Goal: Task Accomplishment & Management: Use online tool/utility

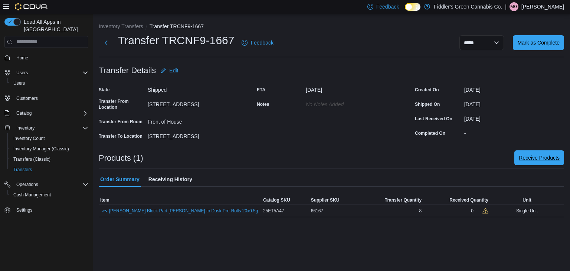
click at [537, 160] on span "Receive Products" at bounding box center [539, 157] width 41 height 7
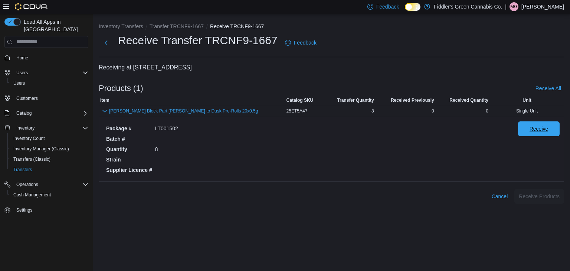
click at [538, 130] on span "Receive" at bounding box center [539, 128] width 19 height 7
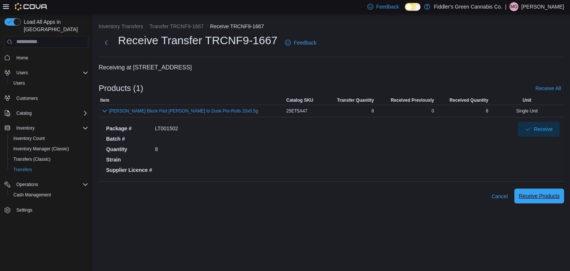
click at [536, 199] on span "Receive Products" at bounding box center [539, 195] width 41 height 7
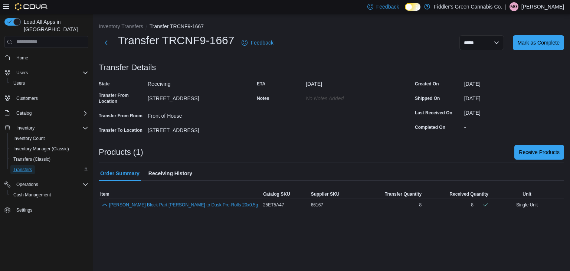
click at [28, 167] on span "Transfers" at bounding box center [22, 170] width 19 height 6
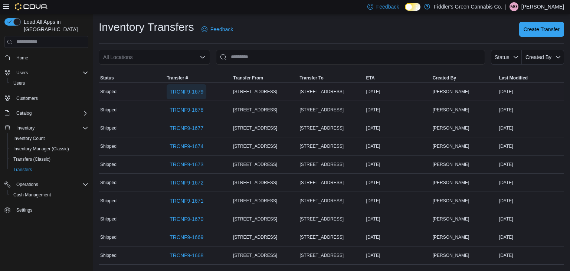
click at [195, 94] on span "TRCNF9-1679" at bounding box center [187, 91] width 34 height 7
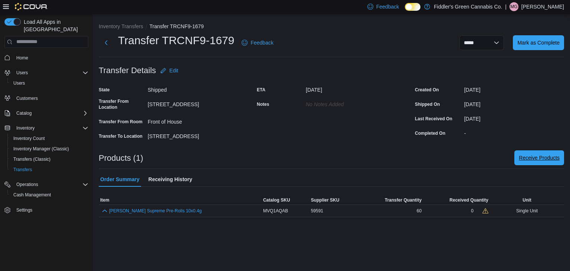
click at [554, 163] on span "Receive Products" at bounding box center [539, 157] width 41 height 15
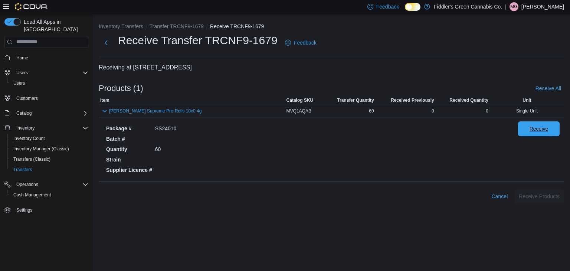
click at [535, 132] on span "Receive" at bounding box center [539, 128] width 19 height 7
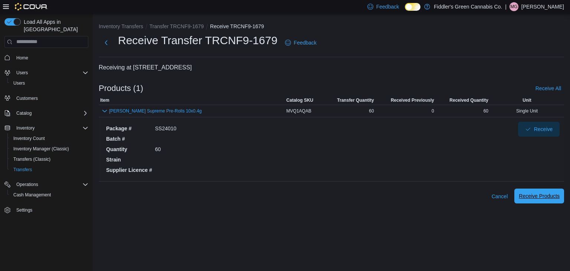
click at [532, 198] on span "Receive Products" at bounding box center [539, 195] width 41 height 7
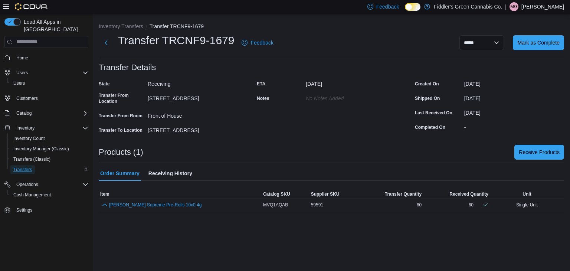
click at [17, 167] on span "Transfers" at bounding box center [22, 170] width 19 height 6
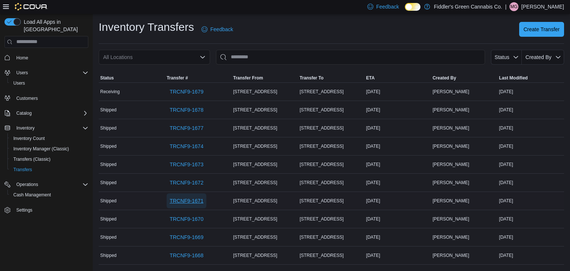
click at [190, 202] on span "TRCNF9-1671" at bounding box center [187, 200] width 34 height 7
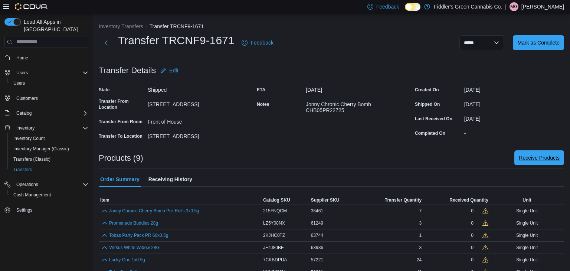
click at [546, 157] on span "Receive Products" at bounding box center [539, 157] width 41 height 7
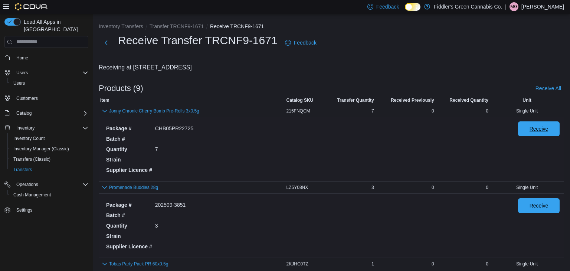
click at [550, 127] on span "Receive" at bounding box center [539, 128] width 33 height 15
click at [541, 212] on div "Receive" at bounding box center [539, 225] width 42 height 55
click at [529, 204] on span "Receive" at bounding box center [539, 205] width 33 height 15
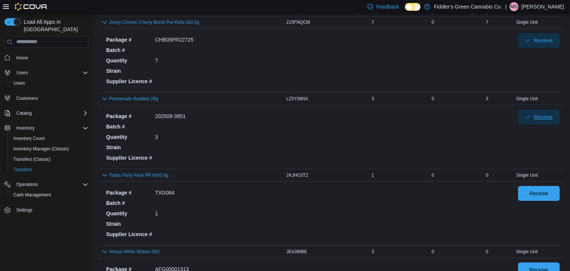
scroll to position [89, 0]
click at [540, 196] on span "Receive" at bounding box center [539, 192] width 33 height 15
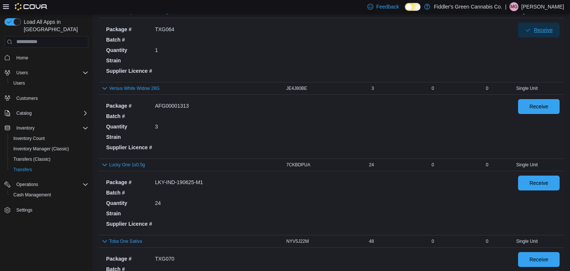
scroll to position [252, 0]
click at [542, 108] on span "Receive" at bounding box center [539, 105] width 19 height 7
click at [540, 180] on span "Receive" at bounding box center [539, 182] width 19 height 7
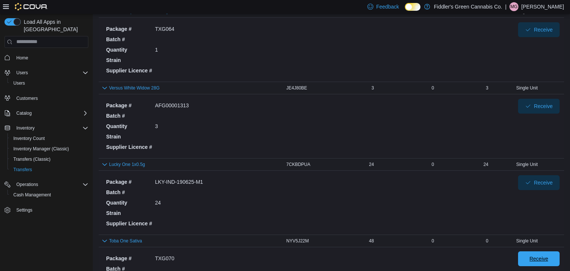
click at [526, 254] on span "Receive" at bounding box center [539, 258] width 33 height 15
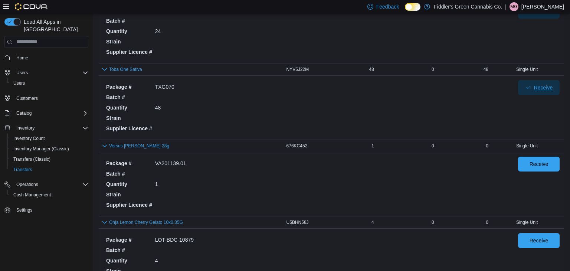
scroll to position [431, 0]
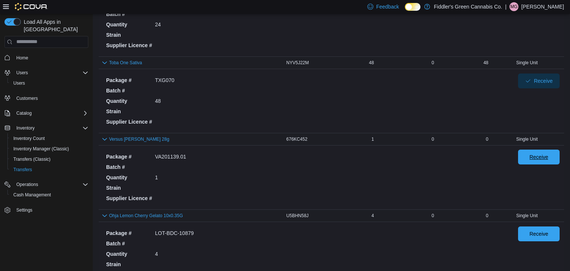
click at [541, 155] on span "Receive" at bounding box center [539, 156] width 19 height 7
click at [535, 238] on span "Receive" at bounding box center [539, 233] width 33 height 15
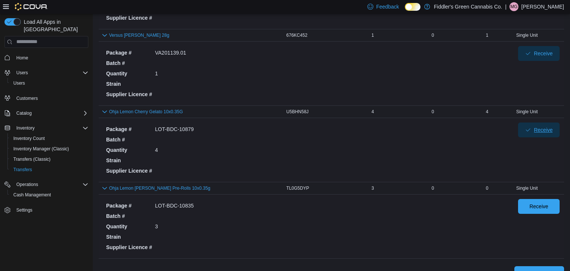
scroll to position [549, 0]
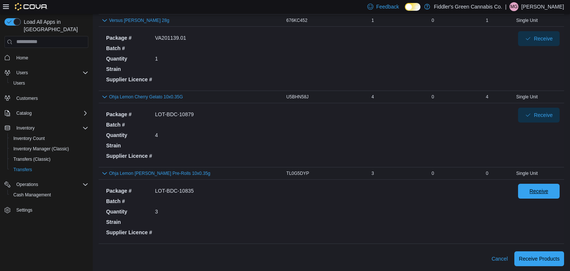
click at [540, 191] on span "Receive" at bounding box center [539, 190] width 19 height 7
click at [535, 255] on span "Receive Products" at bounding box center [539, 258] width 41 height 7
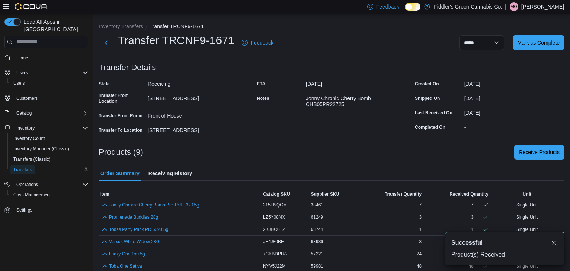
click at [25, 167] on span "Transfers" at bounding box center [22, 170] width 19 height 6
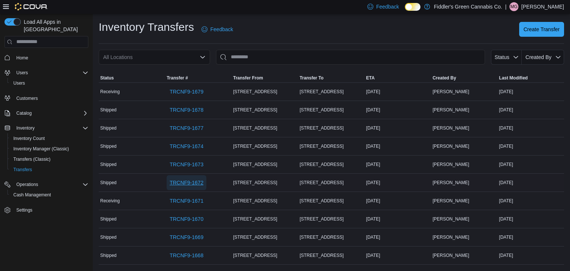
click at [195, 181] on span "TRCNF9-1672" at bounding box center [187, 182] width 34 height 7
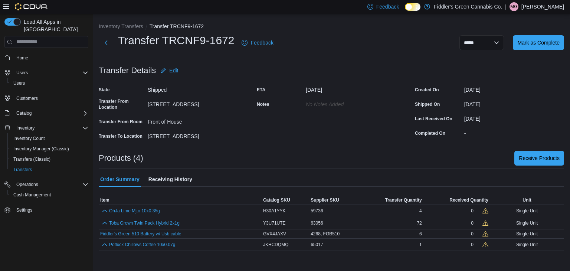
click at [55, 223] on nav "Home Users Users Customers Catalog Inventory Inventory Count Inventory Manager …" at bounding box center [46, 142] width 84 height 186
click at [540, 12] on div "Feedback Dark Mode Fiddler's Green Cannabis Co. | MG Michael Gagnon" at bounding box center [464, 6] width 200 height 15
click at [541, 9] on p "[PERSON_NAME]" at bounding box center [542, 6] width 43 height 9
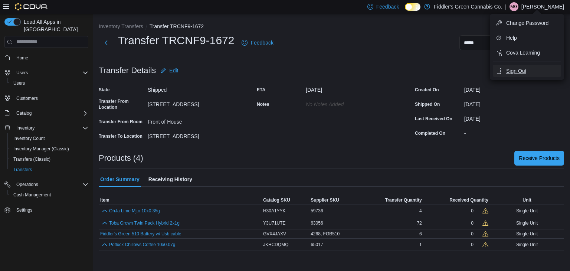
click at [519, 71] on span "Sign Out" at bounding box center [516, 70] width 20 height 7
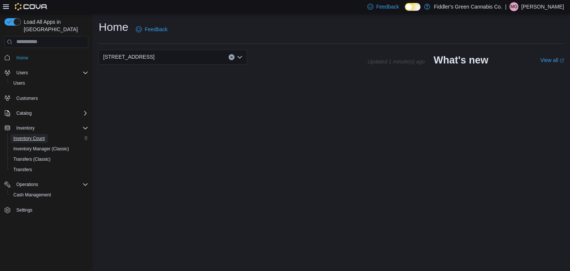
click at [35, 135] on span "Inventory Count" at bounding box center [29, 138] width 32 height 6
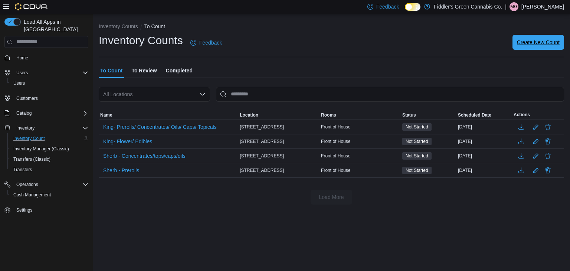
click at [541, 45] on span "Create New Count" at bounding box center [538, 42] width 43 height 7
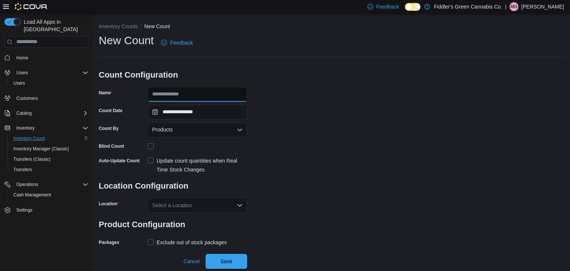
click at [225, 97] on input "Name" at bounding box center [197, 94] width 99 height 15
type input "**********"
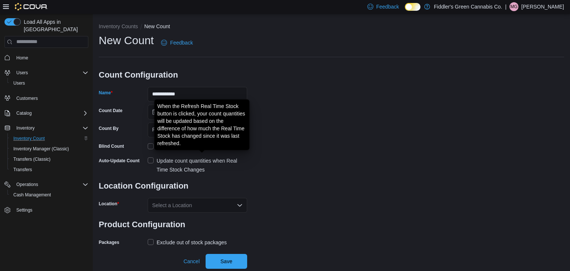
click at [205, 163] on div "Update count quantities when Real Time Stock Changes" at bounding box center [202, 165] width 91 height 18
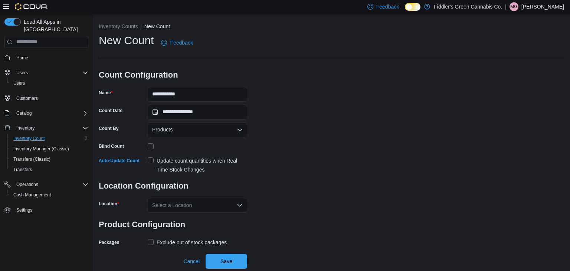
click at [203, 204] on div "Select a Location" at bounding box center [197, 205] width 99 height 15
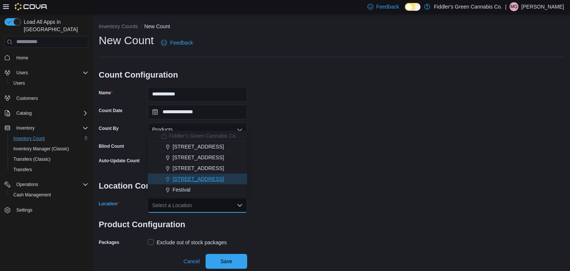
click at [204, 181] on span "826 Main Street" at bounding box center [198, 178] width 51 height 7
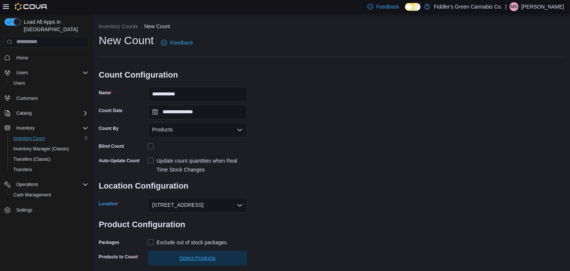
click at [193, 259] on span "Select Products" at bounding box center [197, 257] width 36 height 7
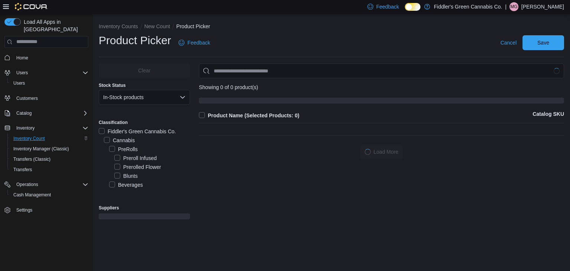
click at [170, 146] on div "PreRolls" at bounding box center [149, 149] width 81 height 9
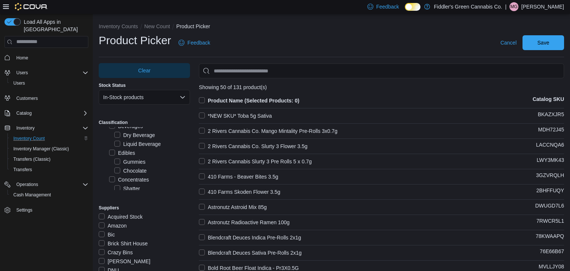
scroll to position [59, 0]
click at [134, 153] on label "Edibles" at bounding box center [122, 152] width 26 height 9
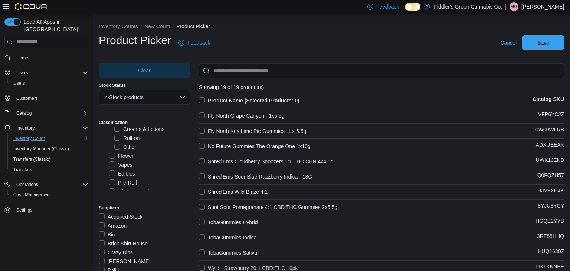
scroll to position [163, 0]
click at [127, 173] on label "Edibles" at bounding box center [122, 172] width 26 height 9
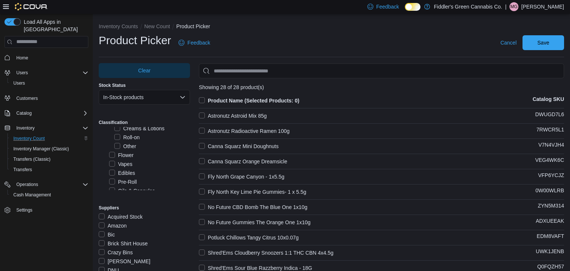
click at [202, 101] on label "Product Name (Selected Products: 0)" at bounding box center [249, 100] width 101 height 9
click at [544, 45] on span "Save" at bounding box center [543, 42] width 12 height 7
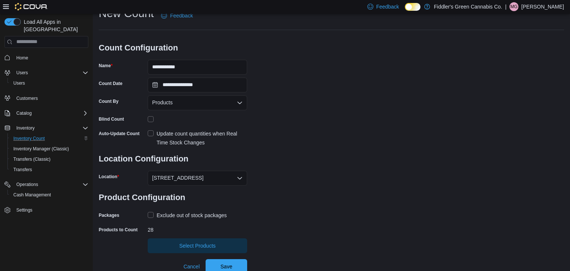
scroll to position [30, 0]
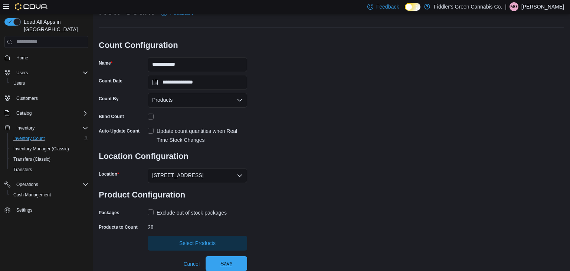
click at [228, 264] on span "Save" at bounding box center [226, 263] width 12 height 7
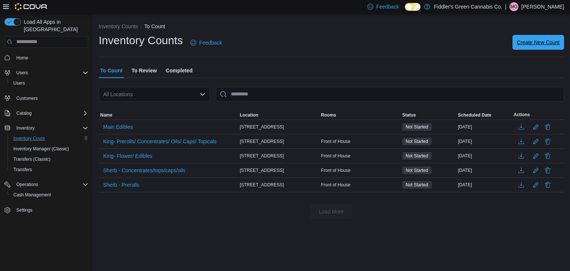
click at [539, 47] on span "Create New Count" at bounding box center [538, 42] width 43 height 15
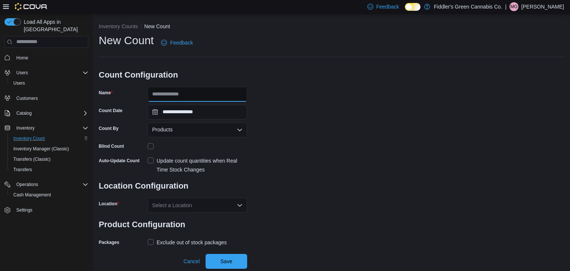
click at [207, 97] on input "Name" at bounding box center [197, 94] width 99 height 15
type input "**********"
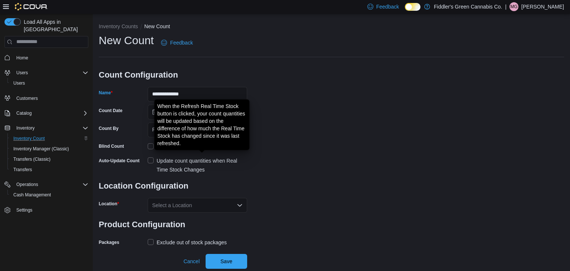
click at [210, 162] on div "Update count quantities when Real Time Stock Changes" at bounding box center [202, 165] width 91 height 18
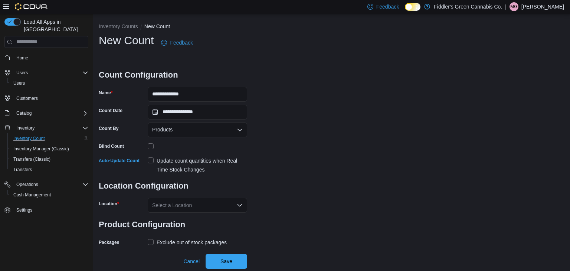
click at [206, 206] on div "Select a Location" at bounding box center [197, 205] width 99 height 15
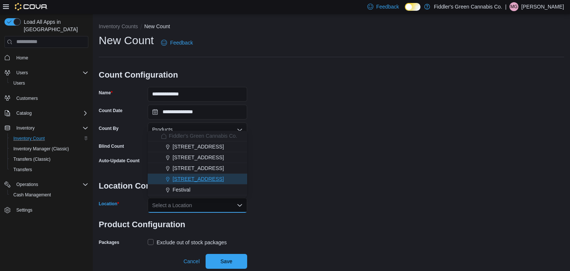
click at [206, 180] on span "826 Main Street" at bounding box center [198, 178] width 51 height 7
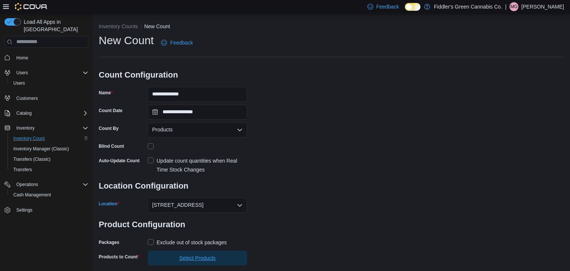
click at [198, 257] on span "Select Products" at bounding box center [197, 257] width 36 height 7
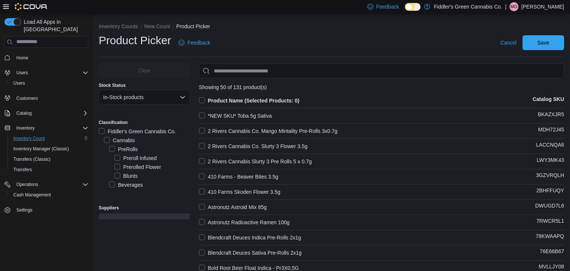
click at [134, 147] on label "PreRolls" at bounding box center [123, 149] width 29 height 9
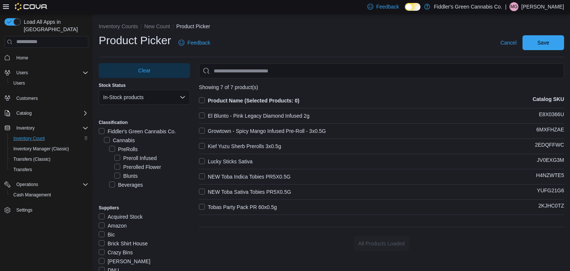
click at [179, 151] on div "PreRolls" at bounding box center [149, 149] width 81 height 9
click at [127, 167] on label "Pre-Roll" at bounding box center [123, 167] width 28 height 9
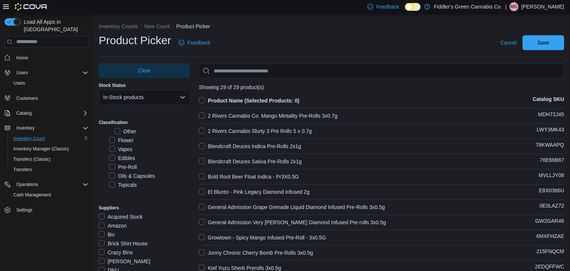
click at [202, 102] on label "Product Name (Selected Products: 0)" at bounding box center [249, 100] width 101 height 9
click at [543, 46] on span "Save" at bounding box center [543, 42] width 33 height 15
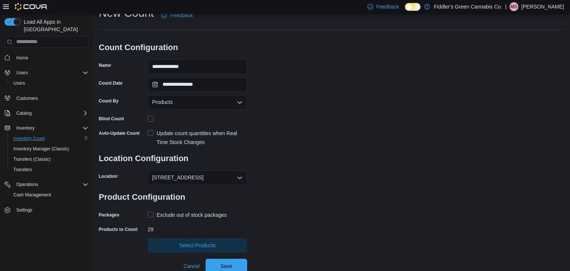
scroll to position [30, 0]
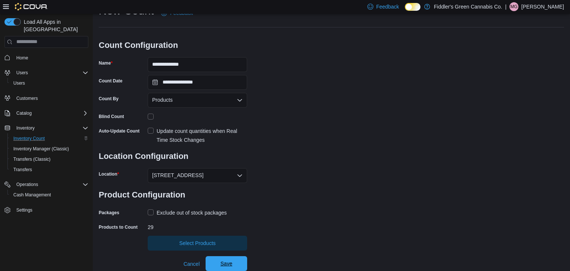
click at [228, 262] on span "Save" at bounding box center [226, 263] width 12 height 7
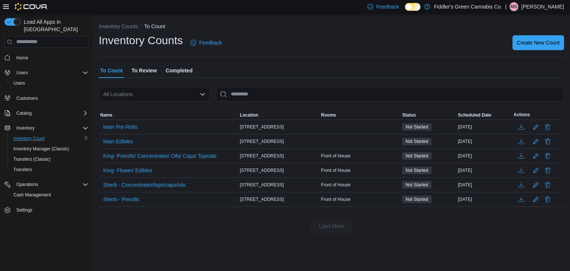
click at [543, 9] on p "Michael Gagnon" at bounding box center [542, 6] width 43 height 9
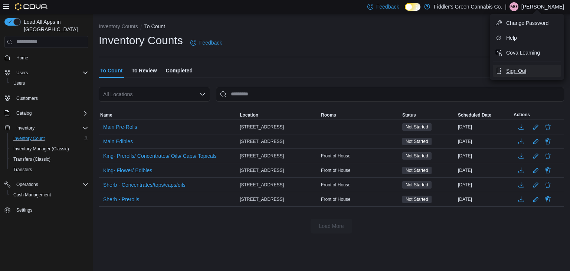
click at [516, 74] on span "Sign Out" at bounding box center [516, 70] width 20 height 7
